Goal: Task Accomplishment & Management: Manage account settings

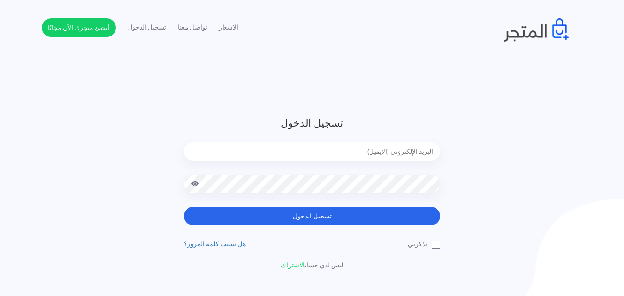
click at [251, 161] on div at bounding box center [312, 158] width 256 height 32
click at [269, 154] on input "email" at bounding box center [312, 151] width 256 height 18
type input "[EMAIL_ADDRESS][DOMAIN_NAME]"
click at [184, 207] on button "تسجيل الدخول" at bounding box center [312, 216] width 256 height 18
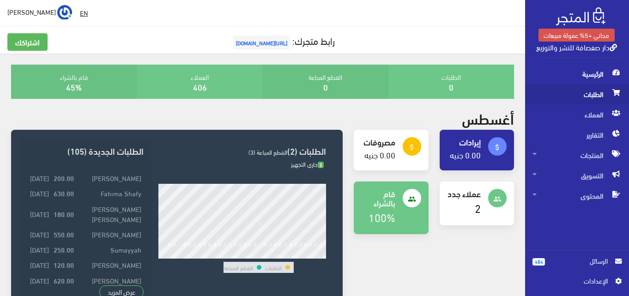
click at [600, 98] on span "الطلبات" at bounding box center [576, 94] width 89 height 20
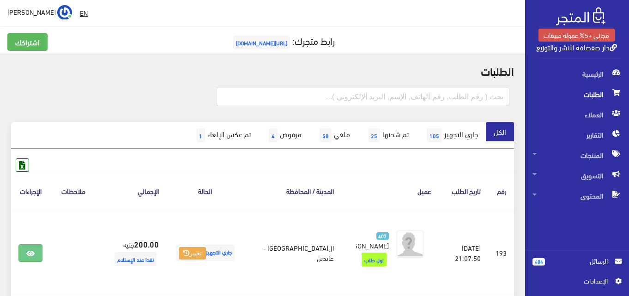
click at [551, 265] on span "الرسائل" at bounding box center [580, 261] width 70 height 10
